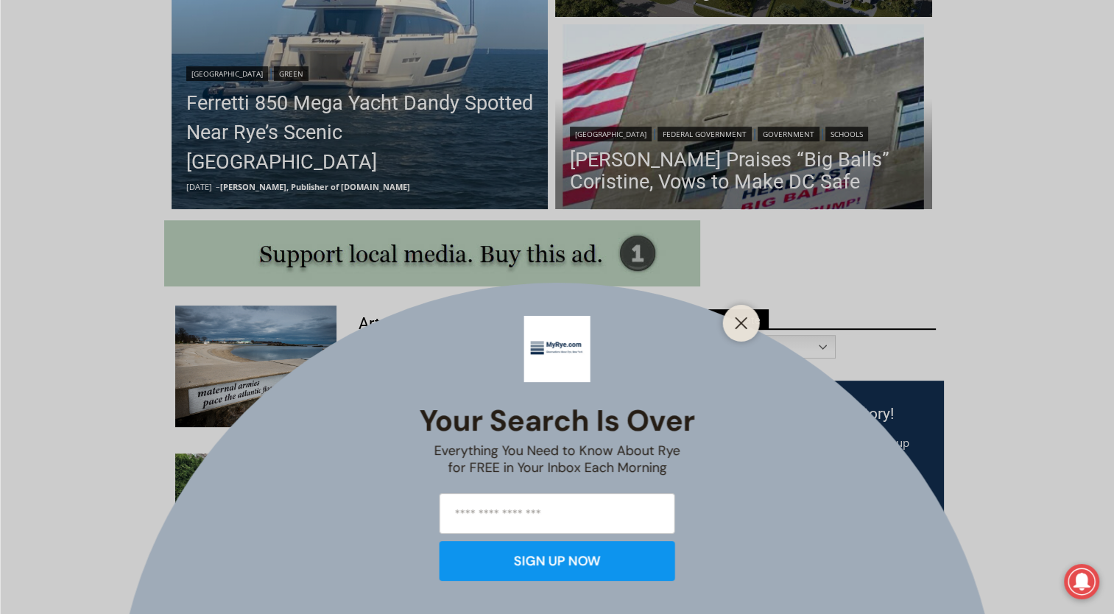
scroll to position [663, 0]
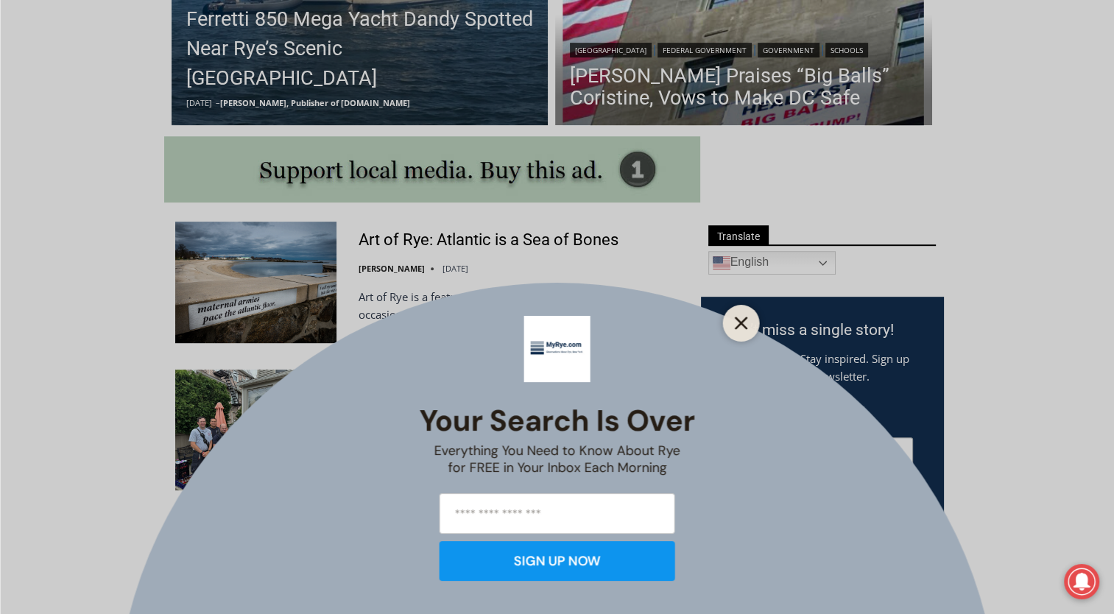
click at [733, 317] on button "Close" at bounding box center [741, 323] width 21 height 21
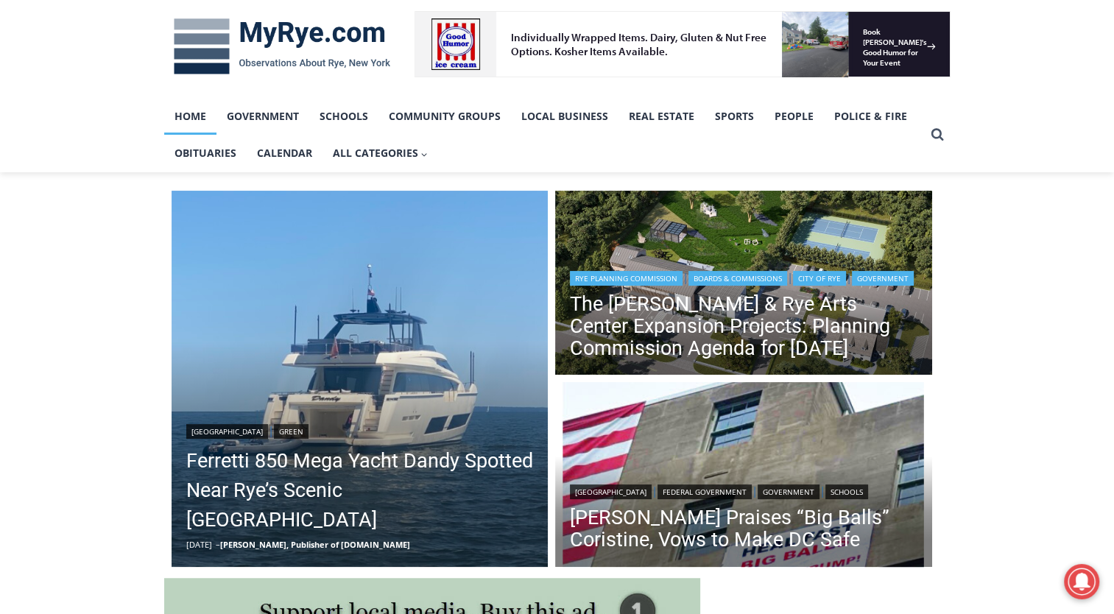
scroll to position [221, 0]
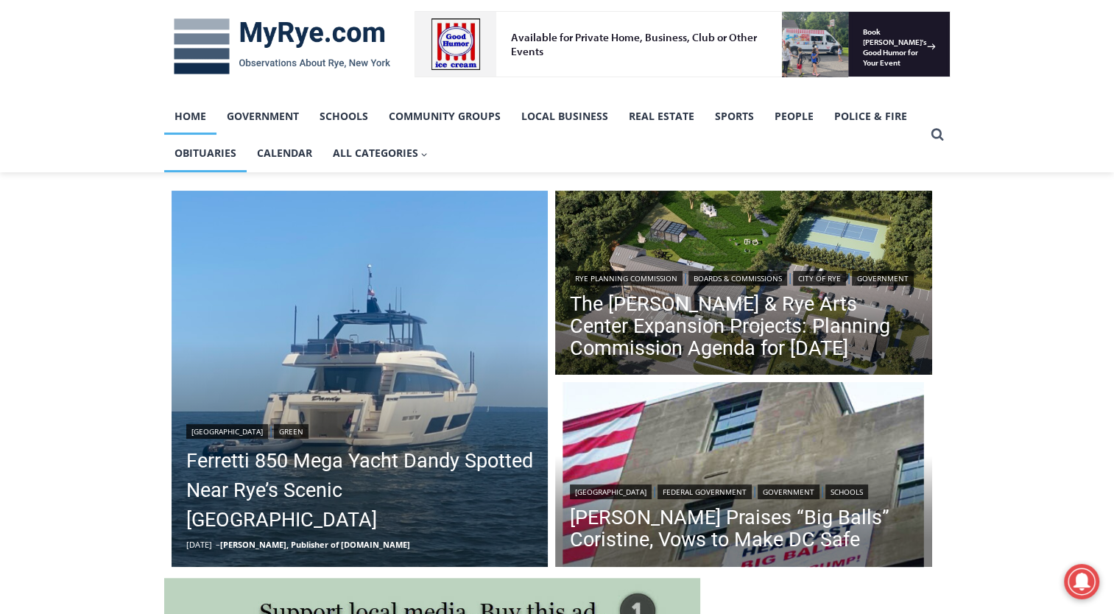
click at [195, 158] on link "Obituaries" at bounding box center [205, 153] width 82 height 37
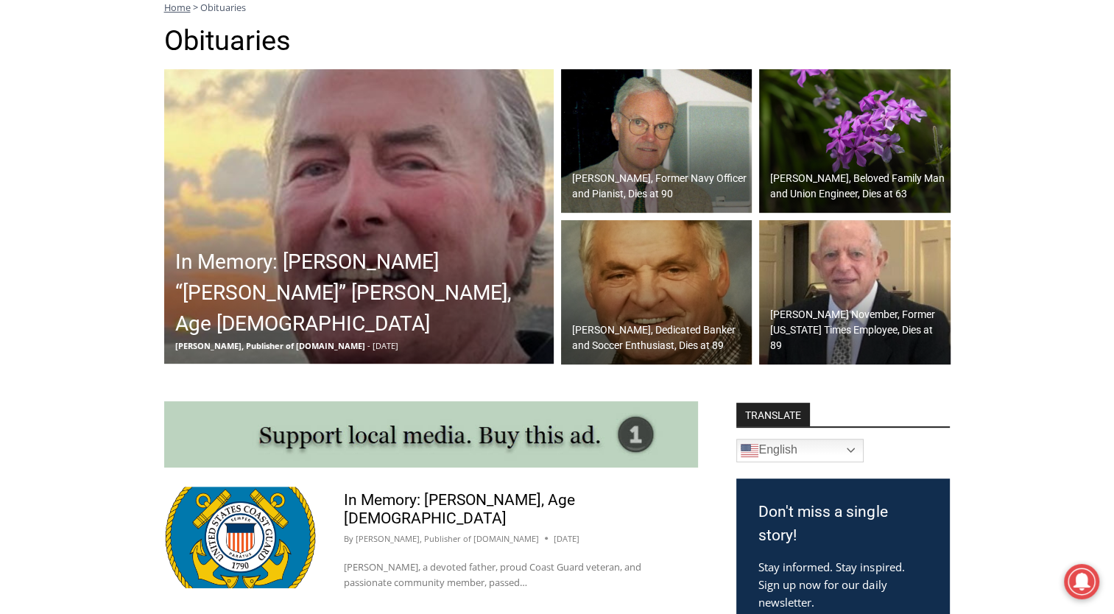
scroll to position [368, 0]
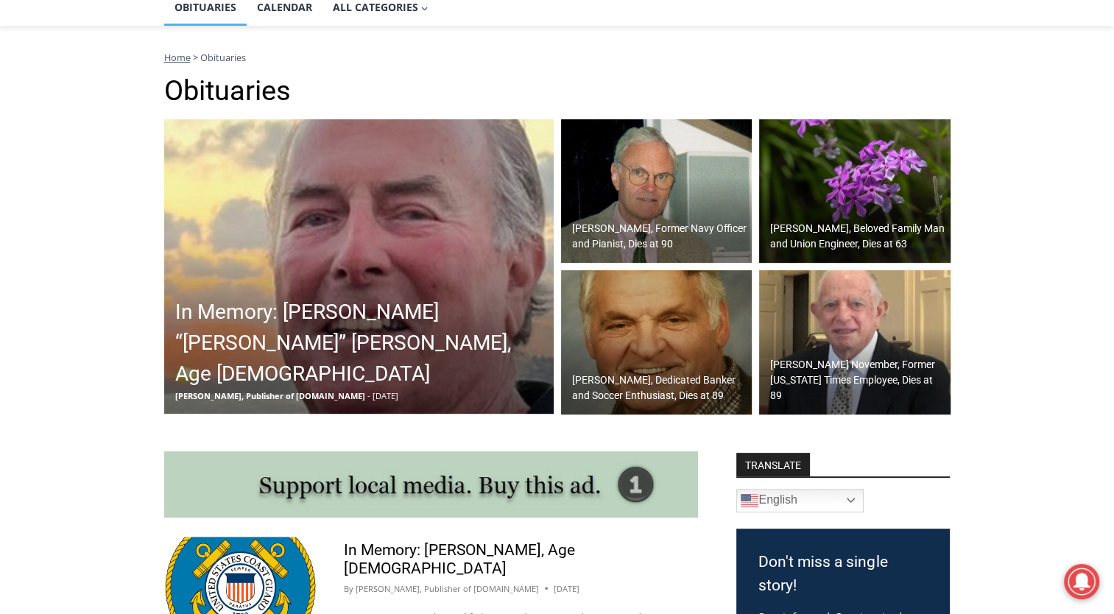
click at [856, 235] on h2 "[PERSON_NAME], Beloved Family Man and Union Engineer, Dies at 63" at bounding box center [858, 236] width 177 height 31
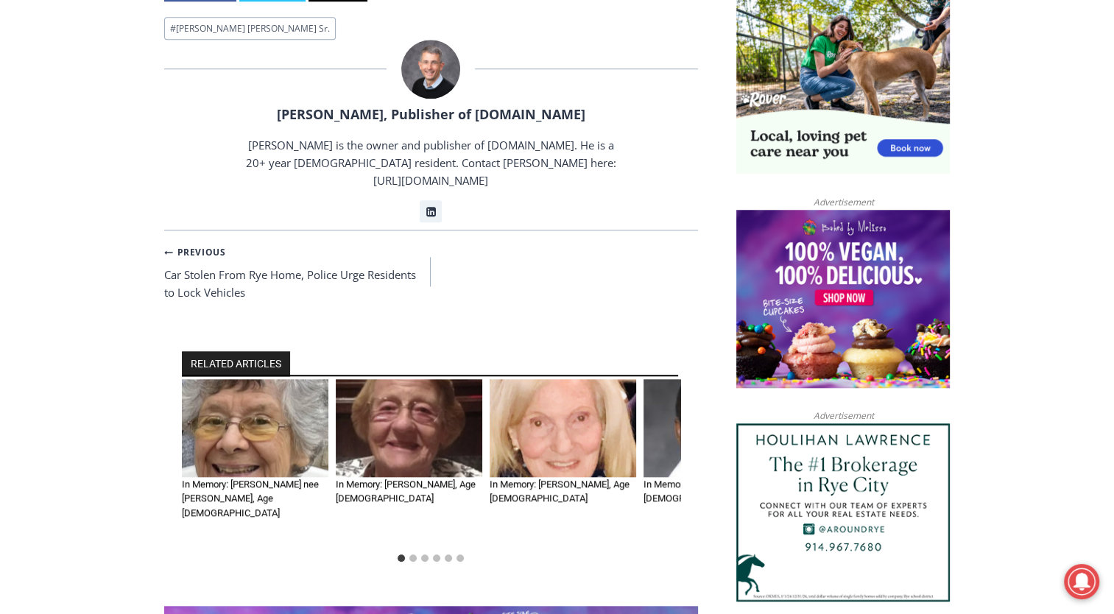
scroll to position [1325, 0]
